Goal: Transaction & Acquisition: Purchase product/service

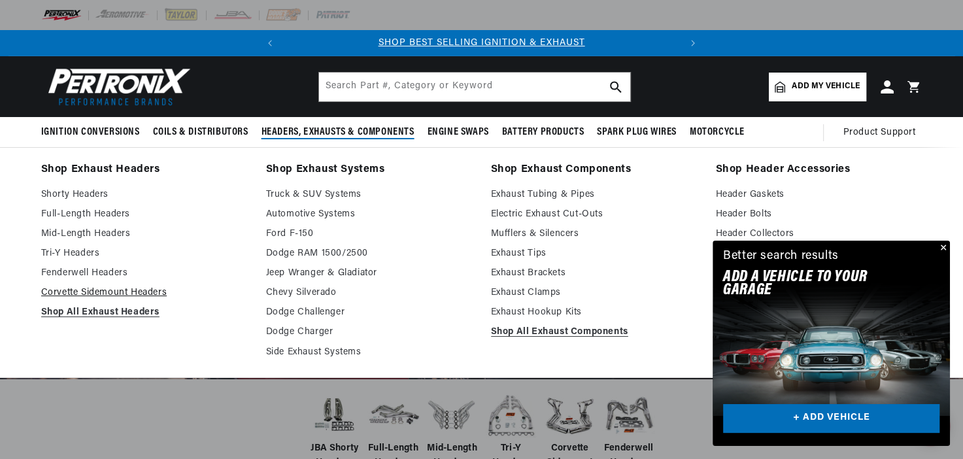
click at [107, 290] on link "Corvette Sidemount Headers" at bounding box center [144, 293] width 207 height 16
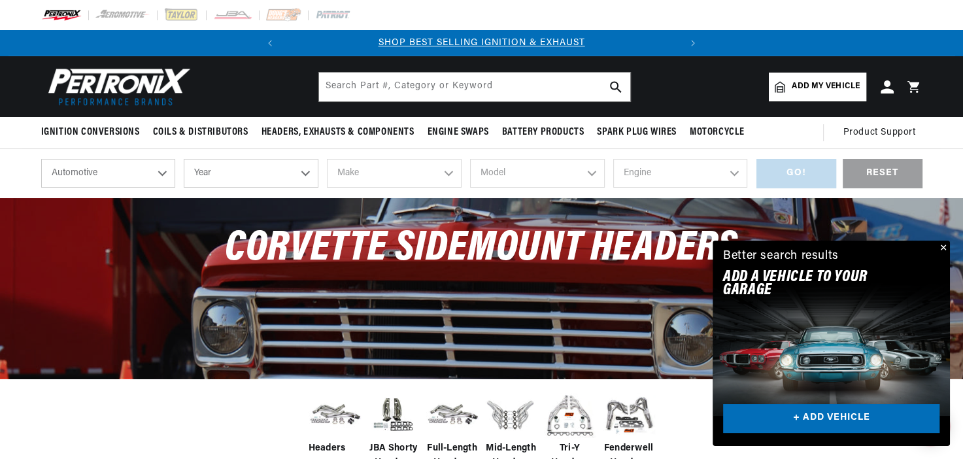
click at [945, 246] on button "Close" at bounding box center [942, 249] width 16 height 16
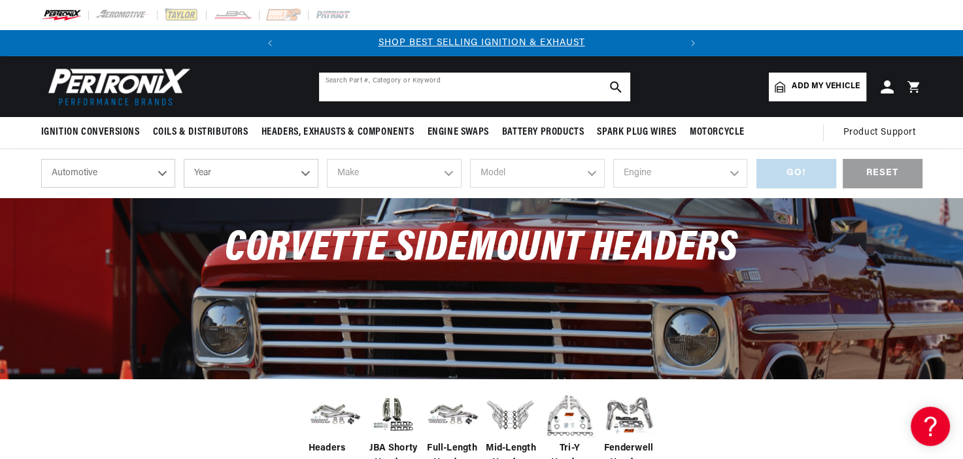
click at [497, 84] on input "text" at bounding box center [474, 87] width 311 height 29
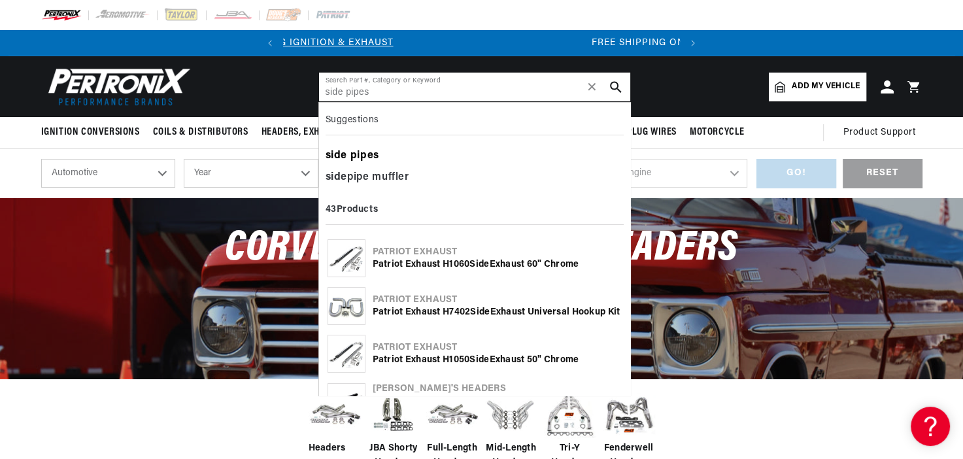
scroll to position [0, 45]
type input "side pipes"
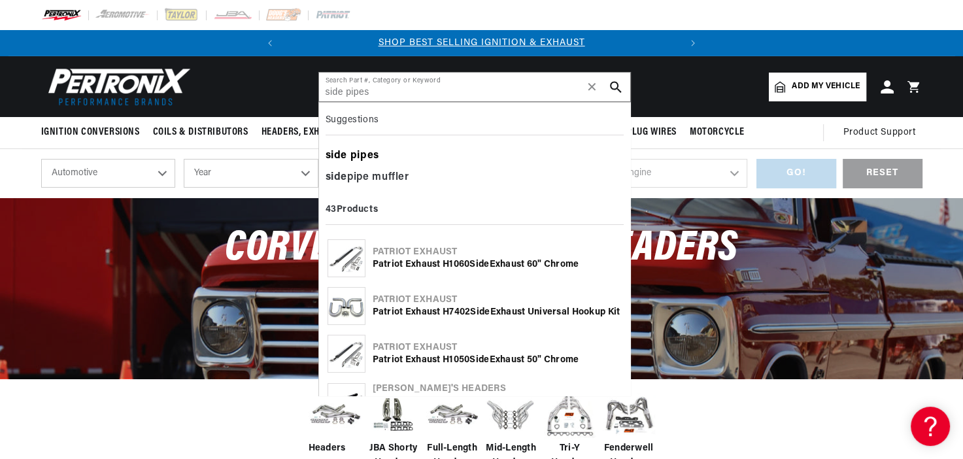
click at [371, 153] on b "pipes" at bounding box center [364, 155] width 29 height 10
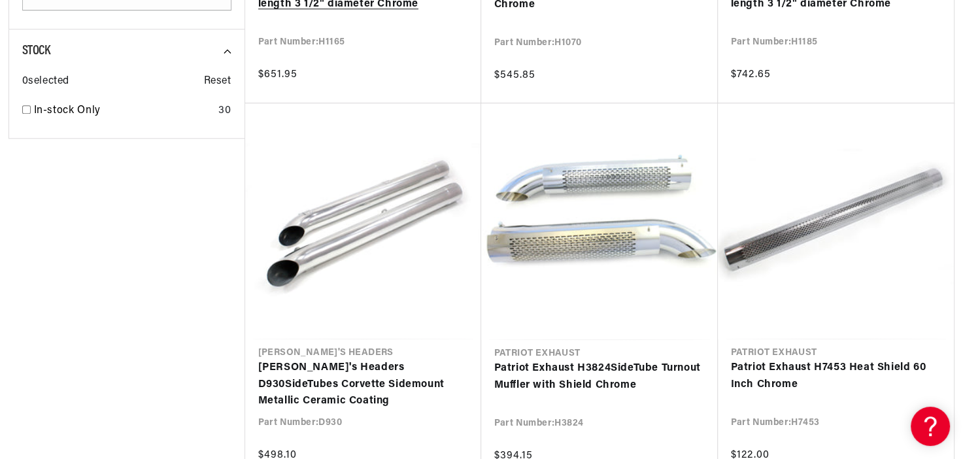
scroll to position [1307, 0]
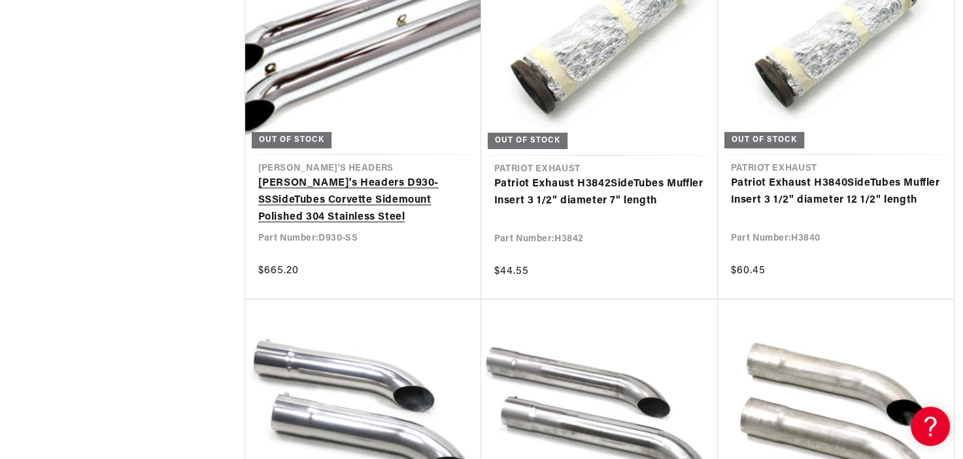
click at [335, 189] on link "Doug's Headers D930-SS Side Tubes Corvette Sidemount Polished 304 Stainless Ste…" at bounding box center [363, 200] width 210 height 50
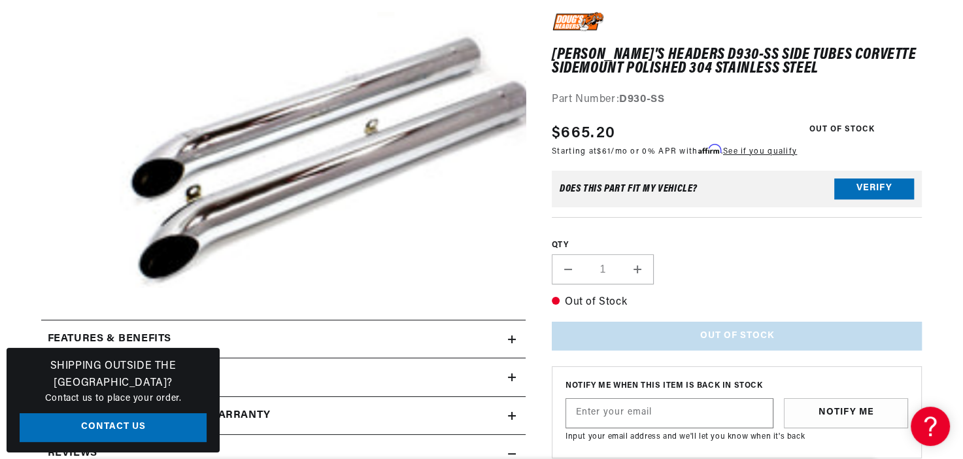
scroll to position [196, 0]
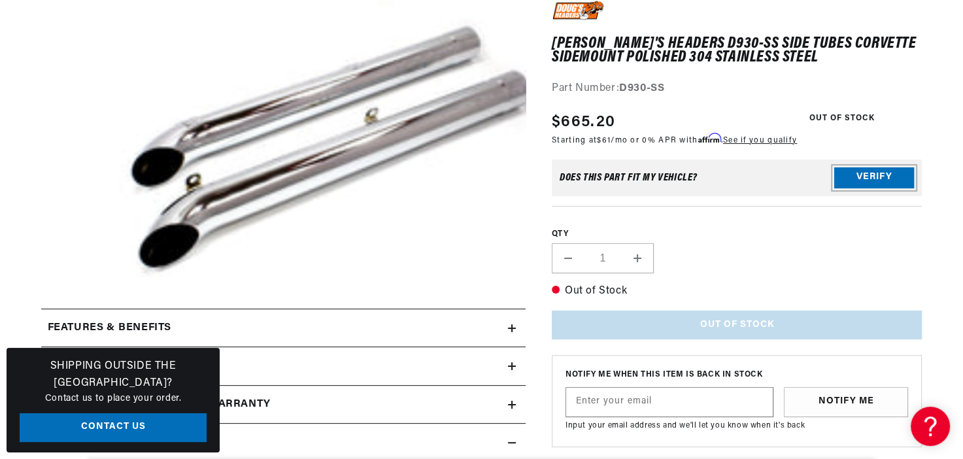
click at [852, 173] on button "Verify" at bounding box center [874, 177] width 80 height 21
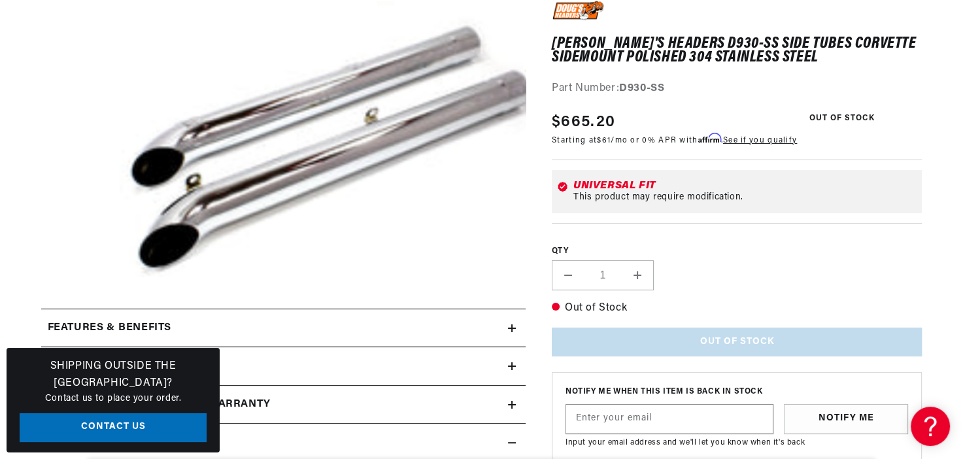
scroll to position [0, 396]
click at [71, 303] on button "Open media 1 in modal" at bounding box center [71, 303] width 0 height 0
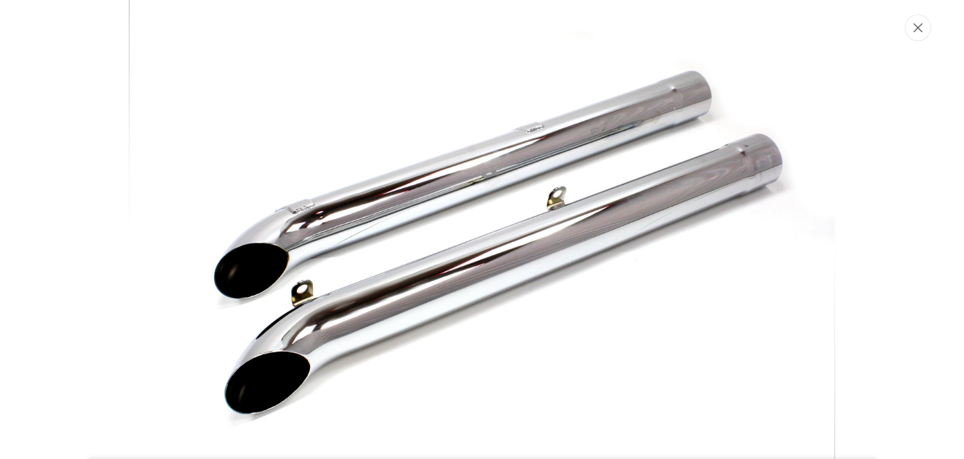
click at [917, 29] on icon "Close" at bounding box center [917, 28] width 9 height 9
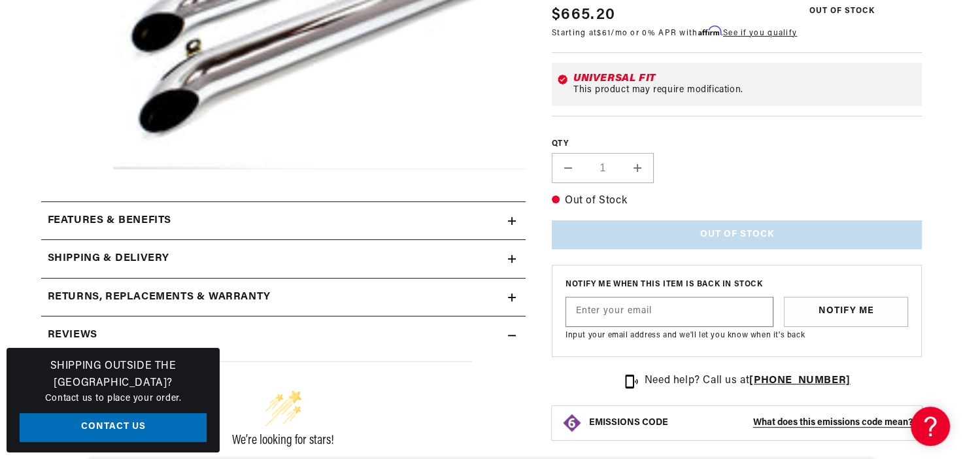
scroll to position [327, 0]
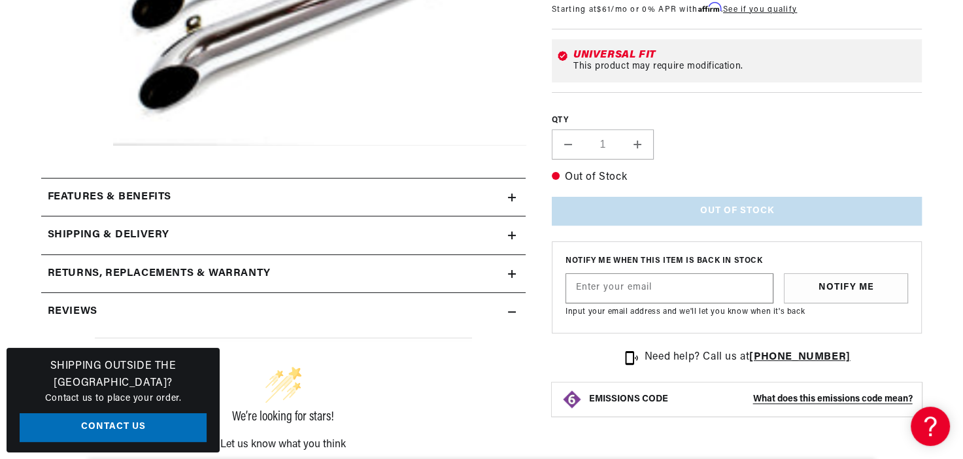
click at [509, 197] on icon at bounding box center [512, 197] width 8 height 0
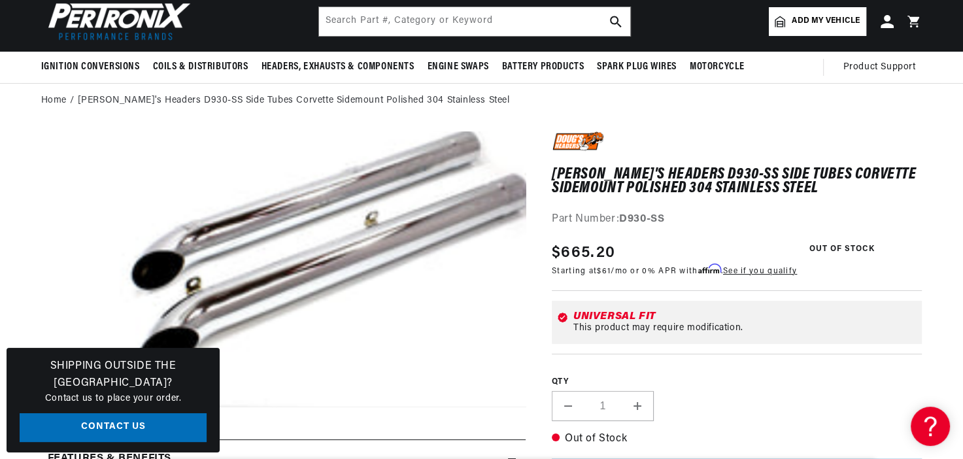
scroll to position [0, 0]
